Goal: Transaction & Acquisition: Purchase product/service

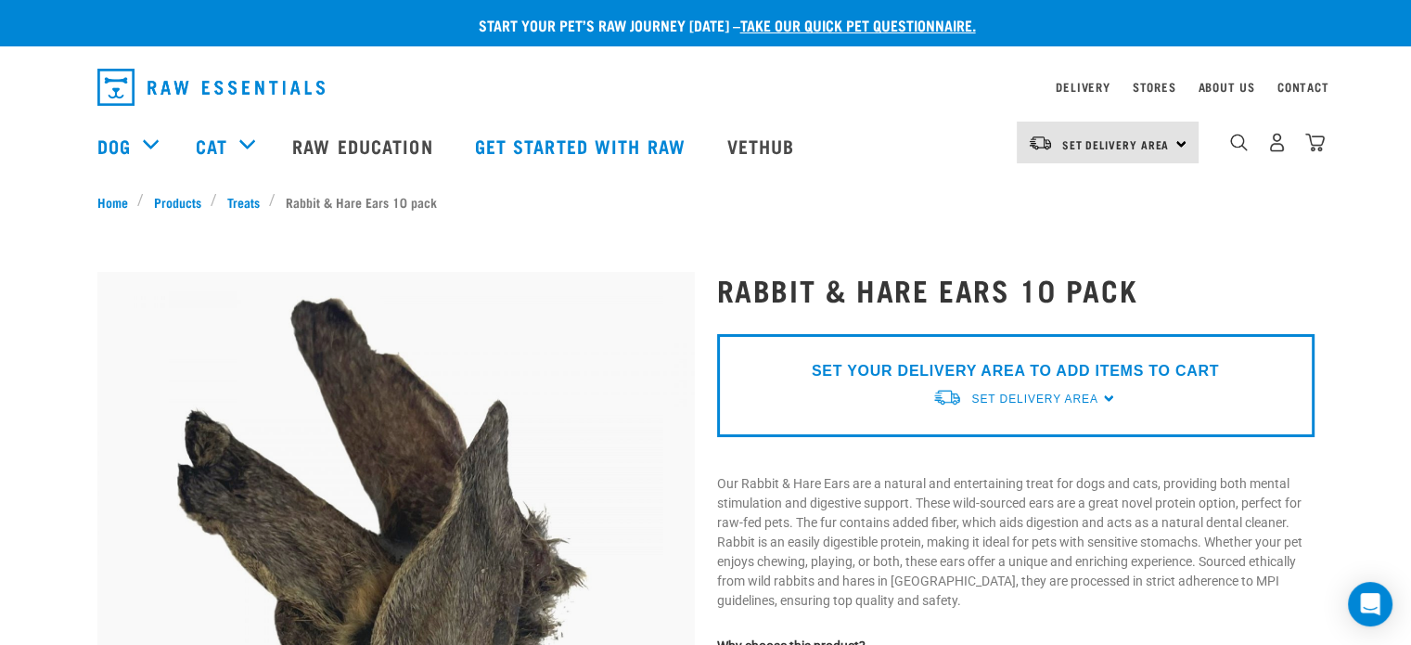
click at [1106, 396] on div "SET YOUR DELIVERY AREA TO ADD ITEMS TO CART Set Delivery Area North Island Sout…" at bounding box center [1015, 385] width 597 height 103
click at [1176, 136] on div "Set Delivery Area North Island South Island" at bounding box center [1108, 143] width 182 height 42
click at [1042, 196] on link "[GEOGRAPHIC_DATA]" at bounding box center [1106, 194] width 178 height 41
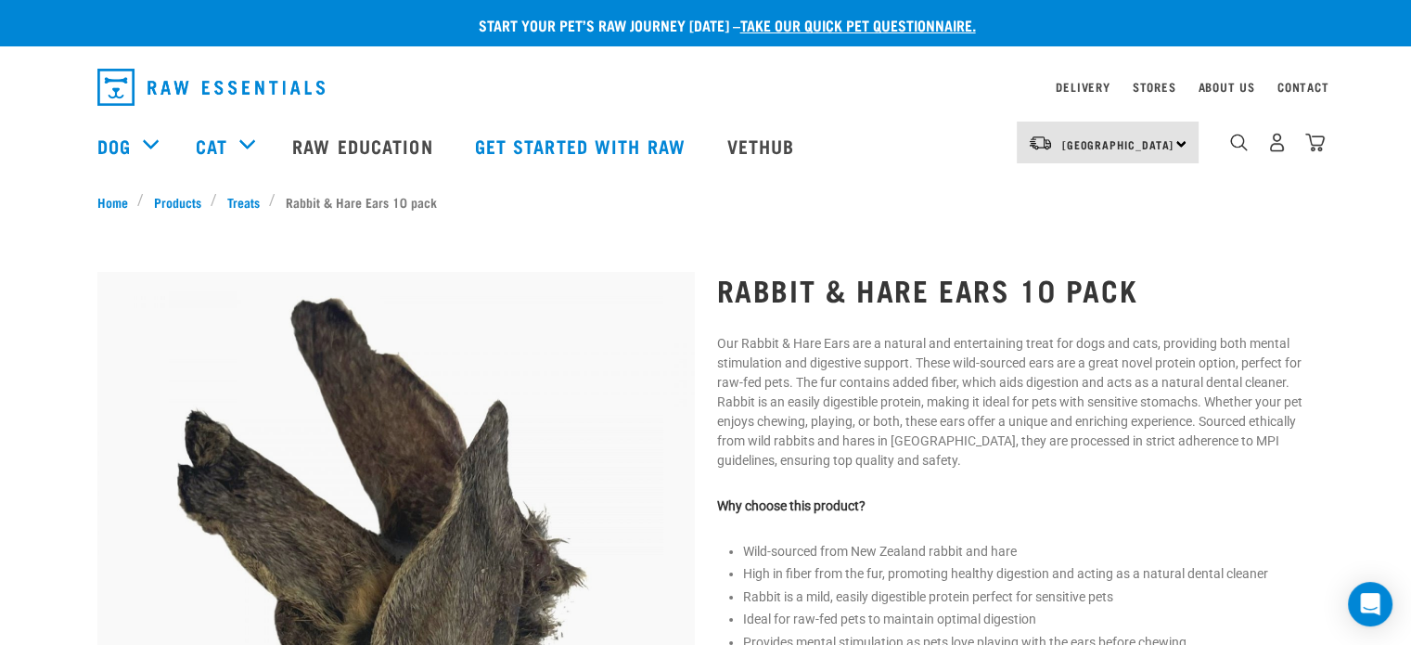
click at [1188, 142] on div "[GEOGRAPHIC_DATA] [GEOGRAPHIC_DATA]" at bounding box center [1108, 143] width 182 height 42
click at [1098, 197] on link "[GEOGRAPHIC_DATA]" at bounding box center [1106, 194] width 178 height 41
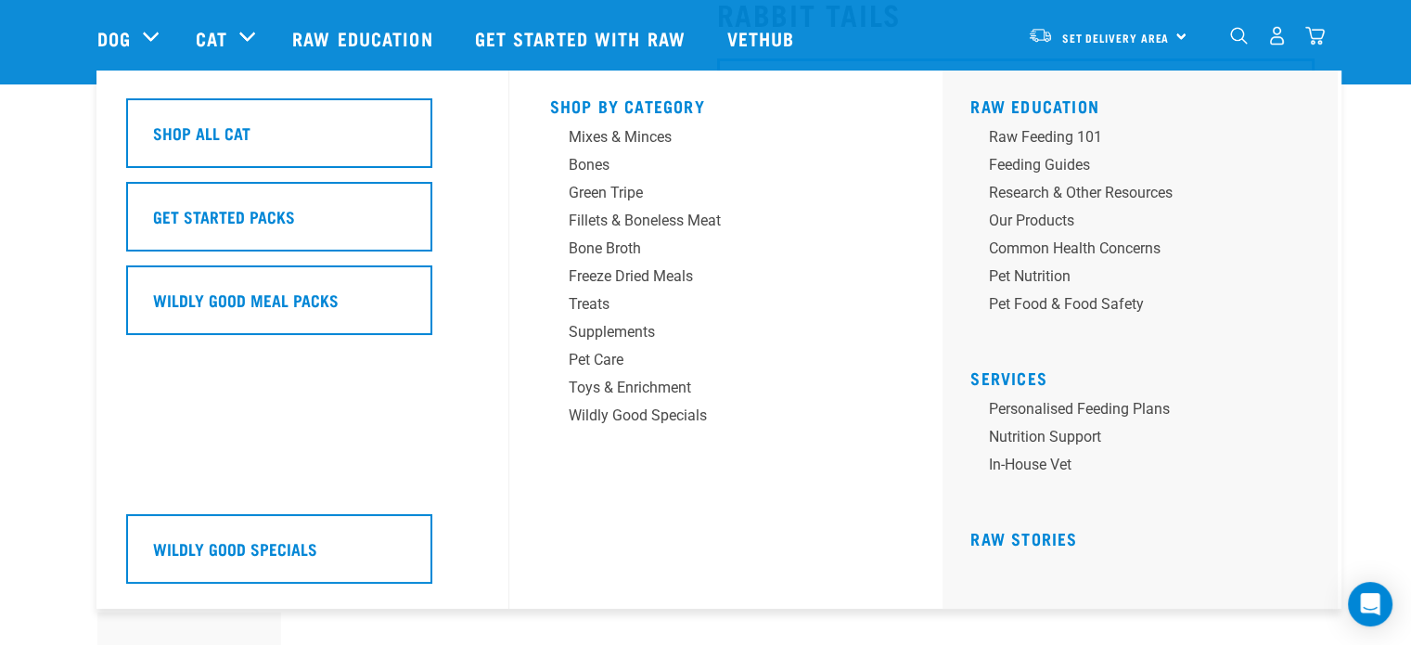
scroll to position [93, 0]
